Goal: Use online tool/utility: Utilize a website feature to perform a specific function

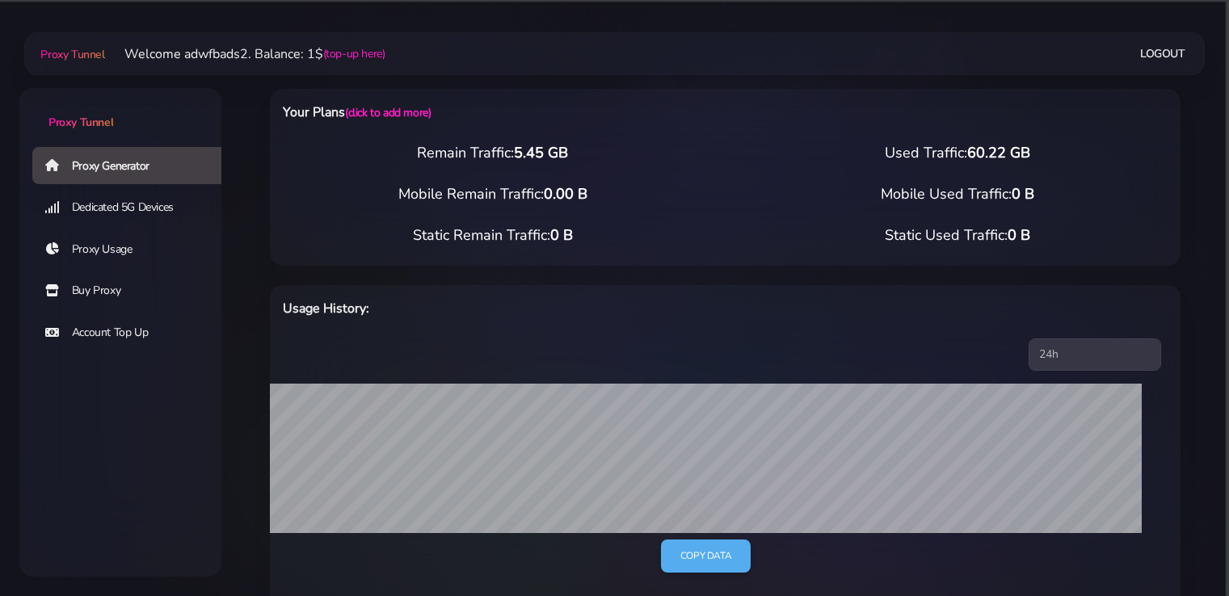
select select "UK"
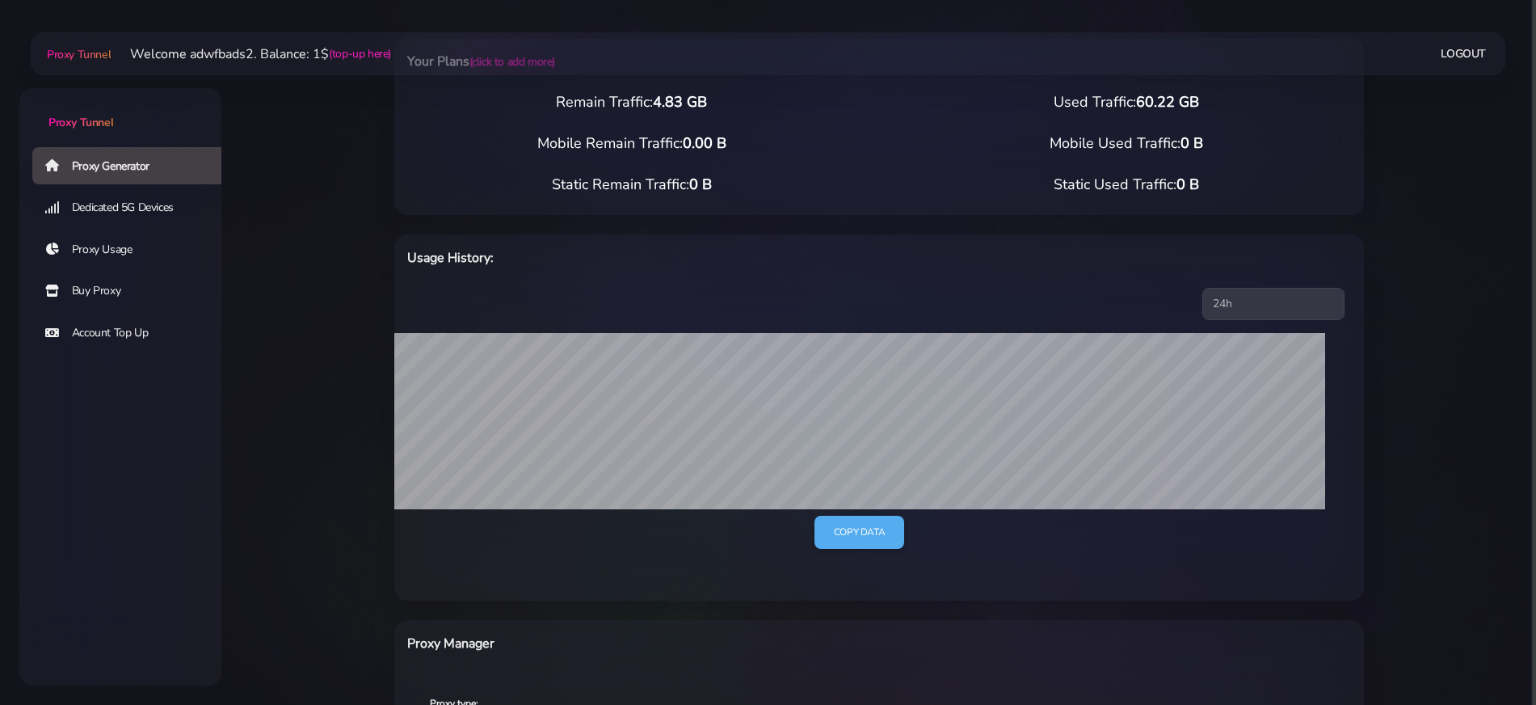
scroll to position [303, 0]
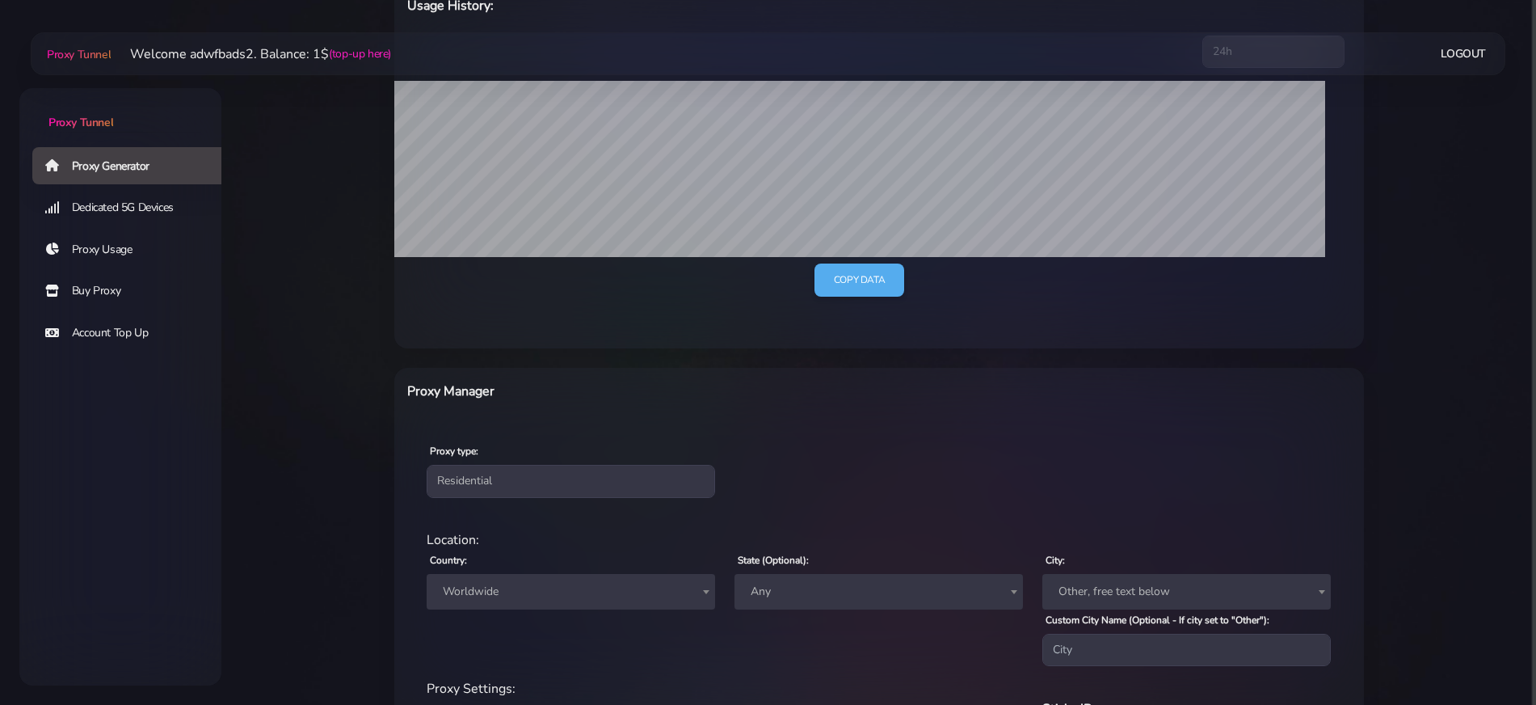
click at [519, 600] on span "Worldwide" at bounding box center [570, 591] width 269 height 23
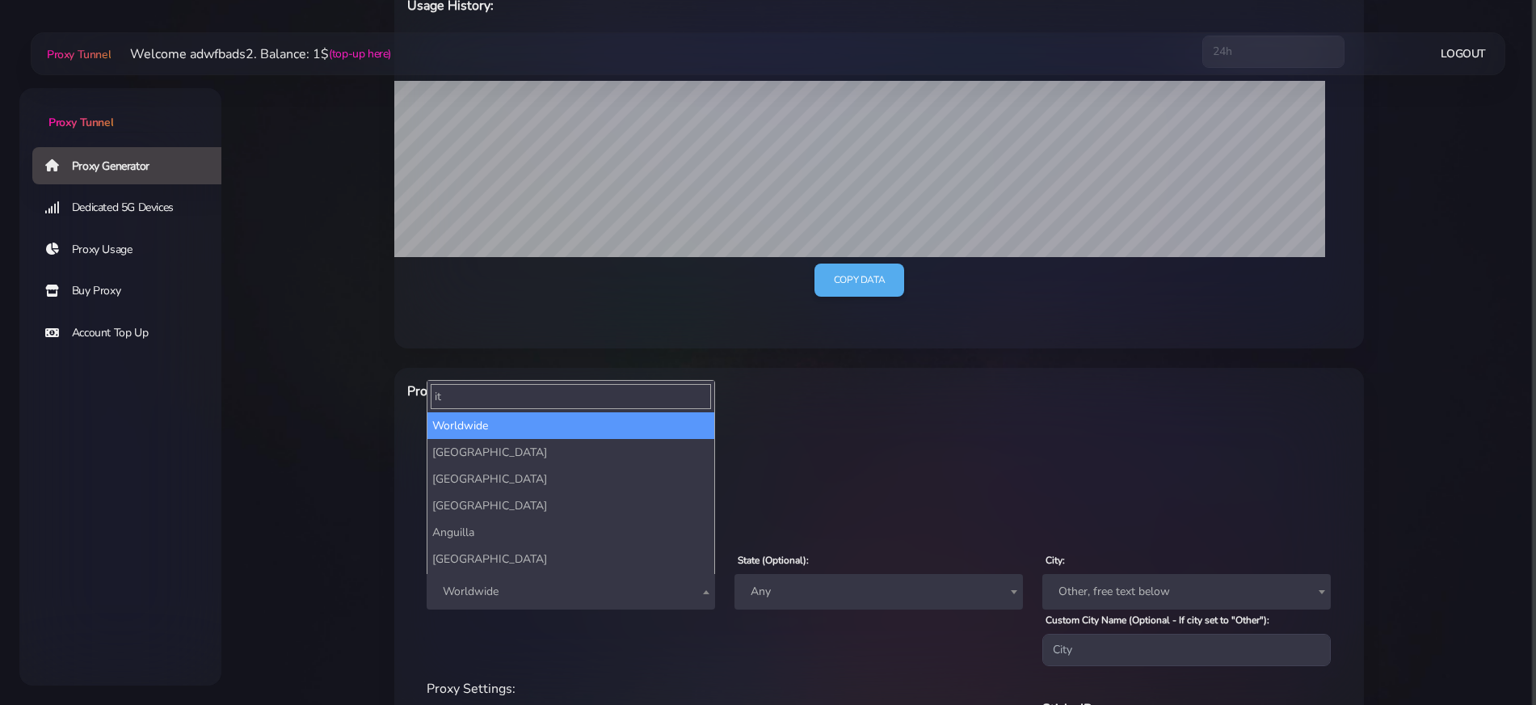
type input "ita"
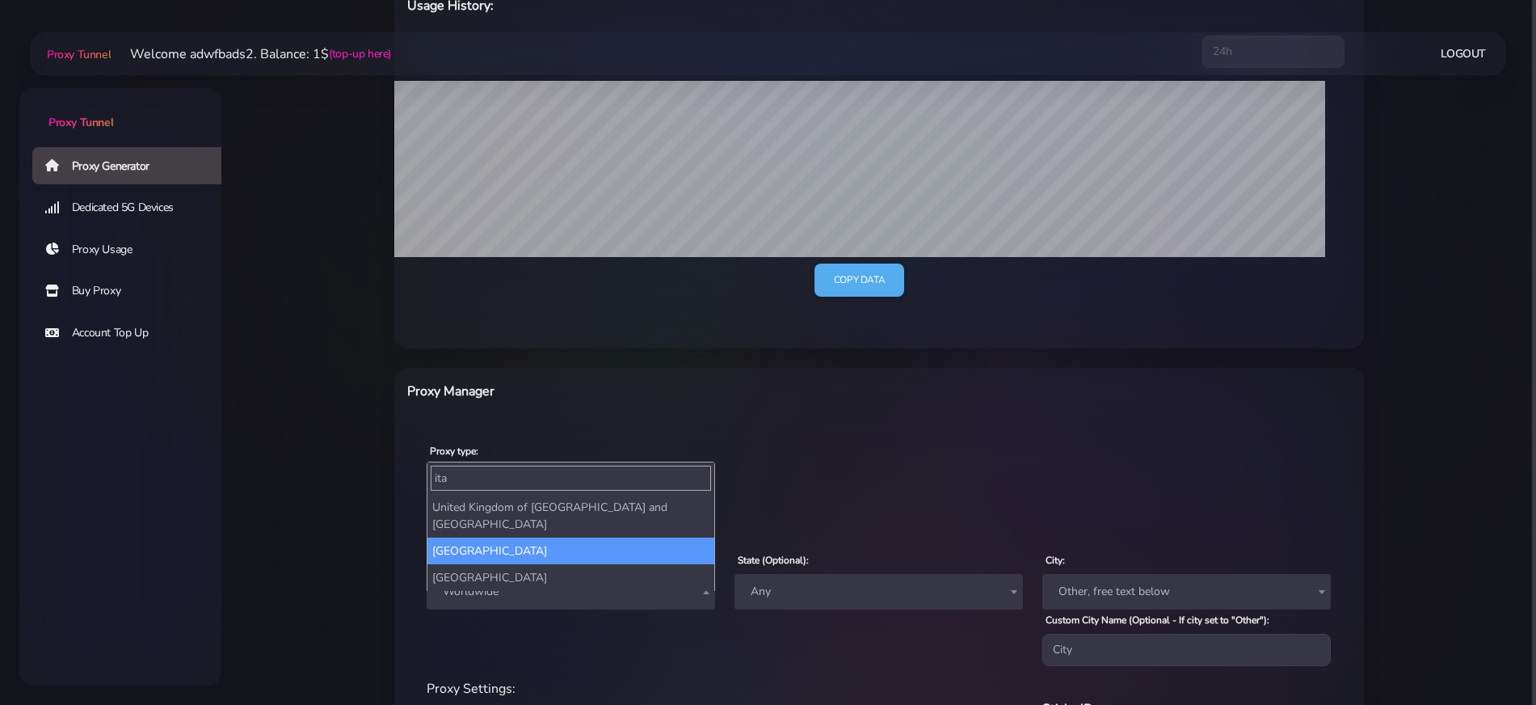
select select "IT"
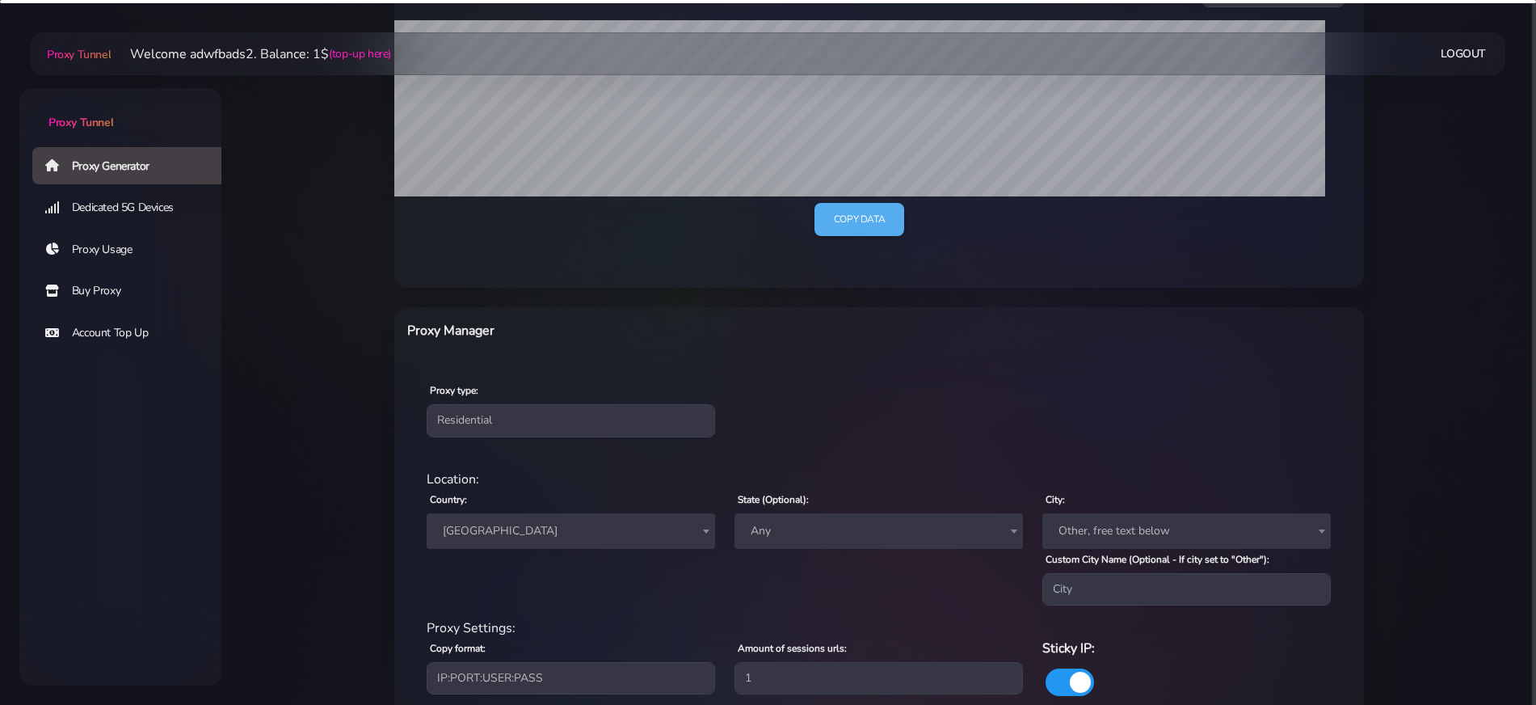
scroll to position [484, 0]
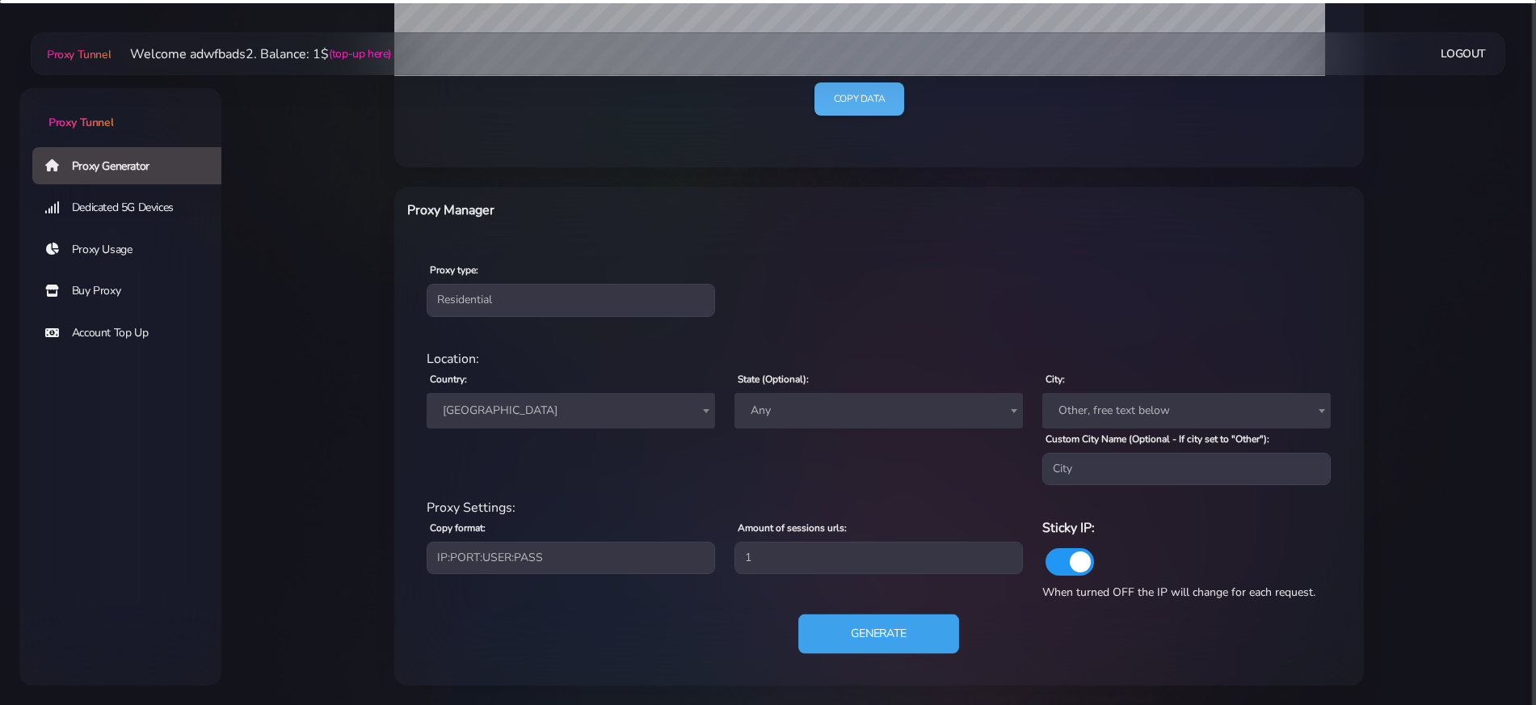
click at [862, 629] on button "Generate" at bounding box center [878, 634] width 161 height 40
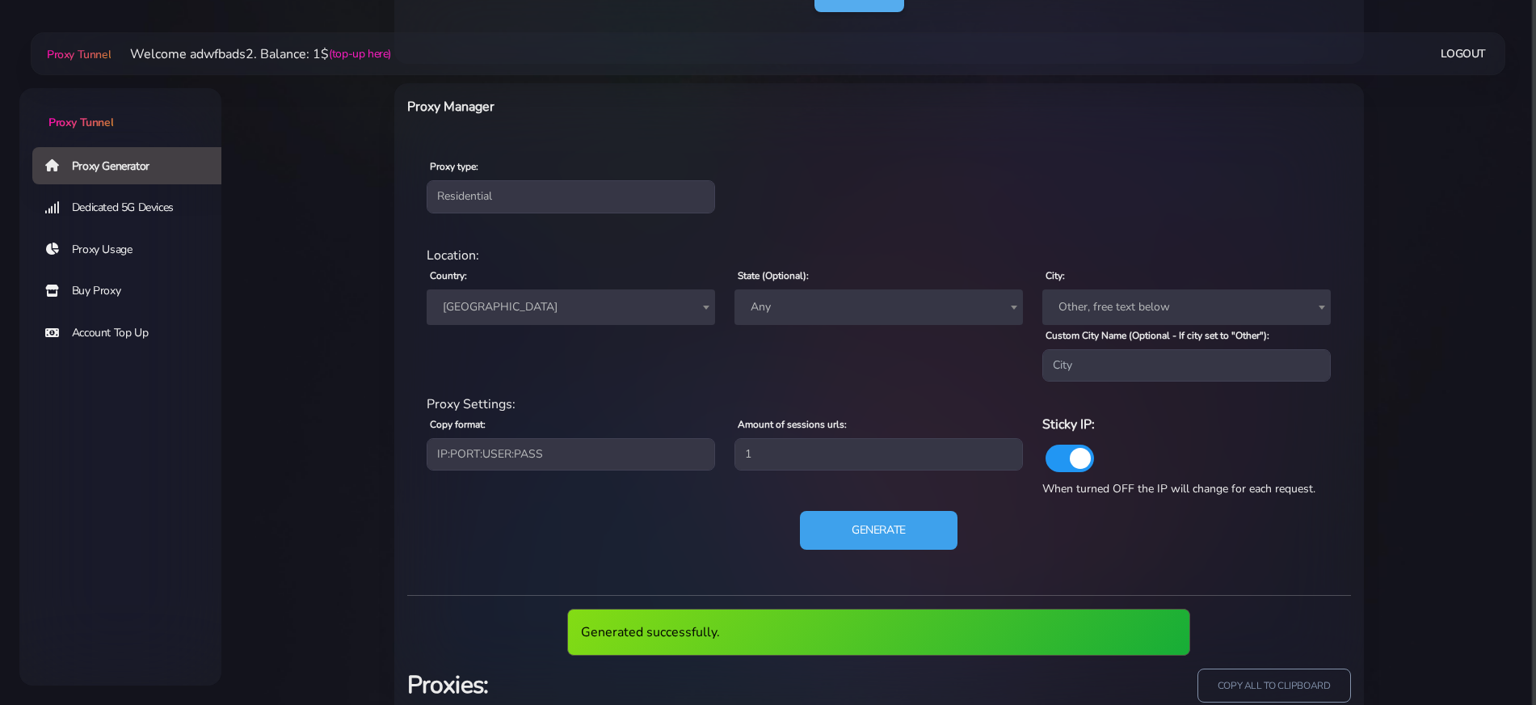
scroll to position [686, 0]
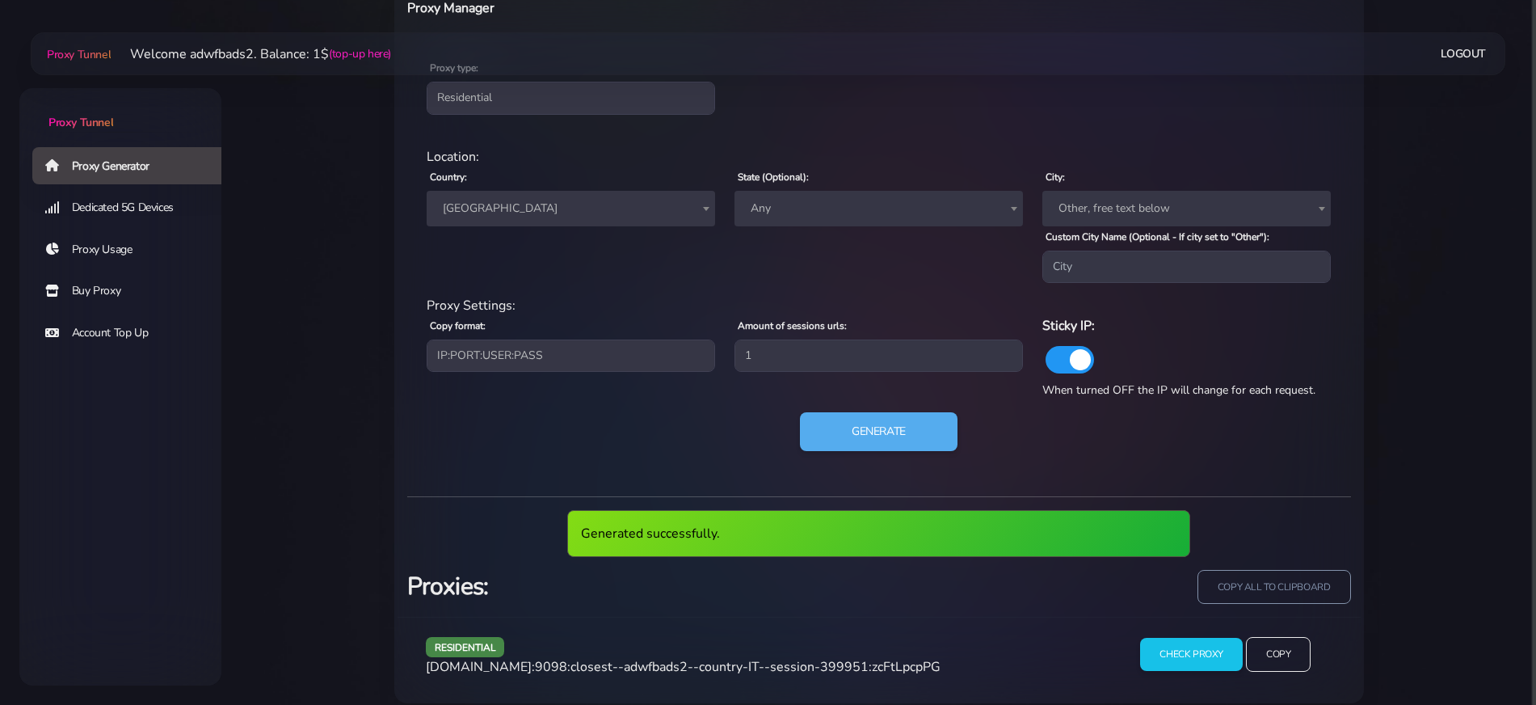
click at [709, 662] on span "agg.proxytunnel.io:9098:closest--adwfbads2--country-IT--session-399951:zcFtLpcp…" at bounding box center [683, 667] width 515 height 18
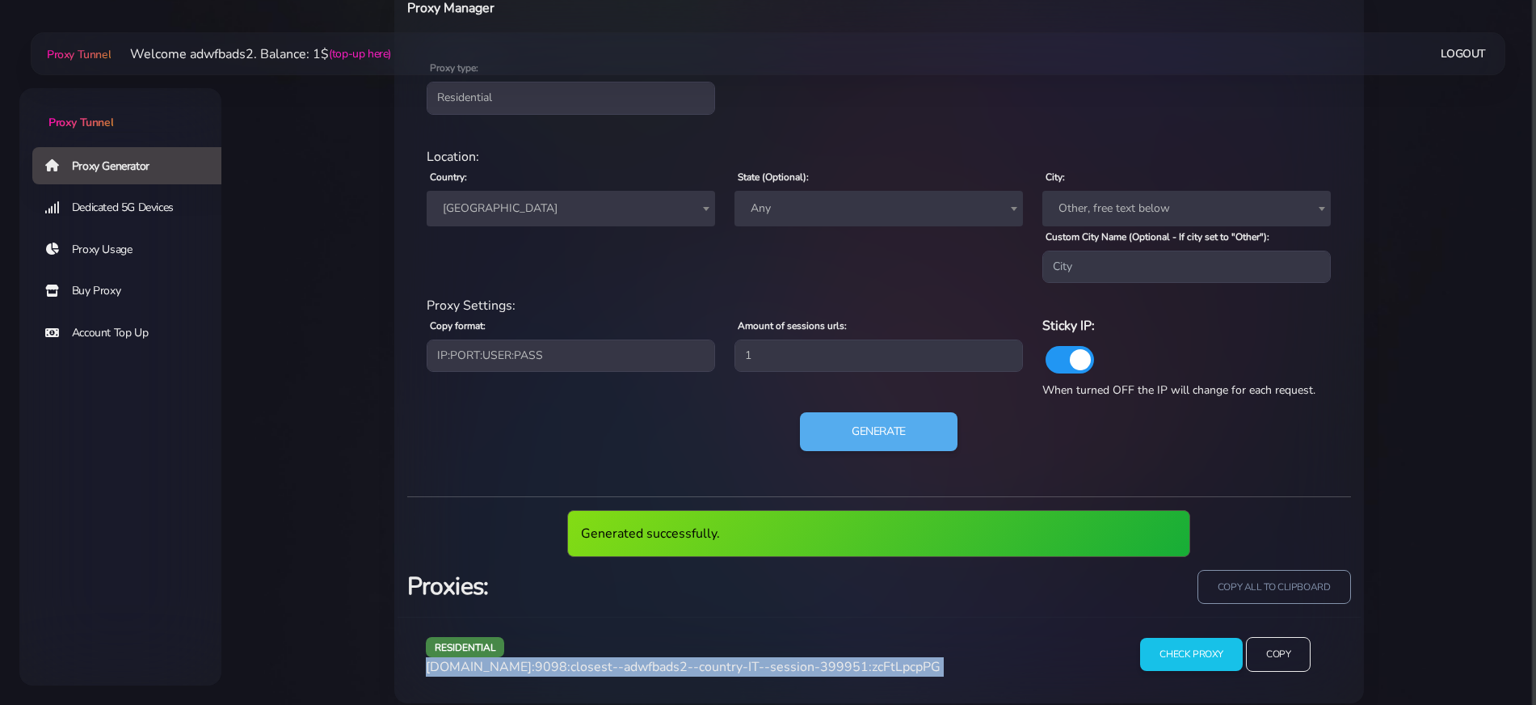
click at [709, 662] on span "agg.proxytunnel.io:9098:closest--adwfbads2--country-IT--session-399951:zcFtLpcp…" at bounding box center [683, 667] width 515 height 18
copy div "agg.proxytunnel.io:9098:closest--adwfbads2--country-IT--session-399951:zcFtLpcp…"
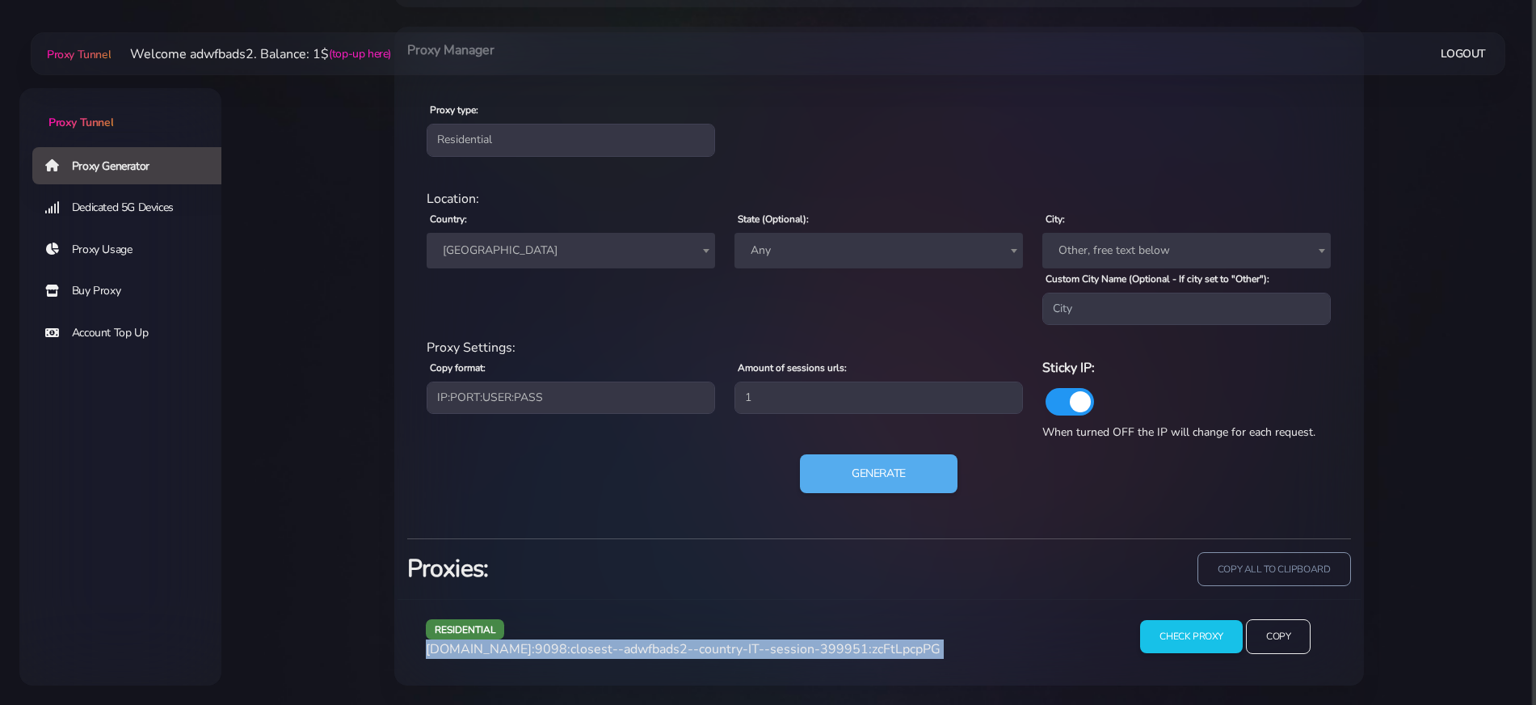
scroll to position [644, 0]
